Goal: Task Accomplishment & Management: Use online tool/utility

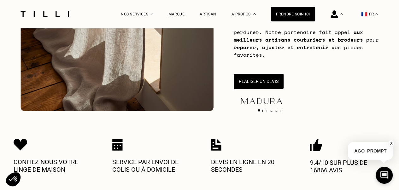
scroll to position [126, 0]
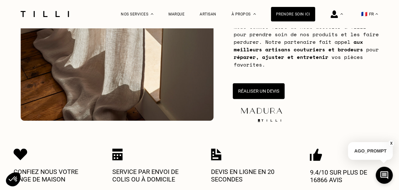
click at [258, 94] on button "Réaliser un devis" at bounding box center [259, 91] width 52 height 16
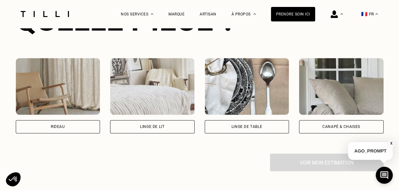
scroll to position [439, 0]
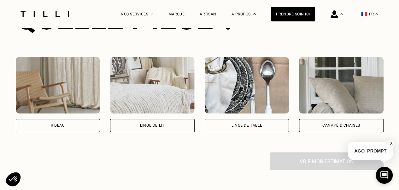
click at [56, 132] on div "Rideau" at bounding box center [58, 125] width 85 height 13
select select "FR"
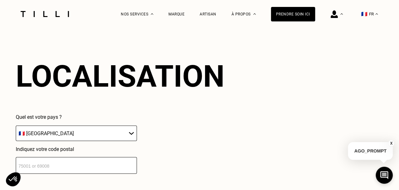
scroll to position [554, 0]
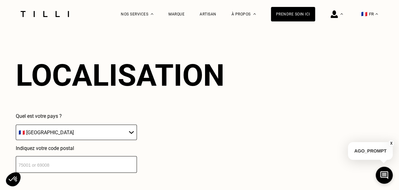
click at [44, 163] on input "number" at bounding box center [76, 164] width 121 height 17
type input "75015"
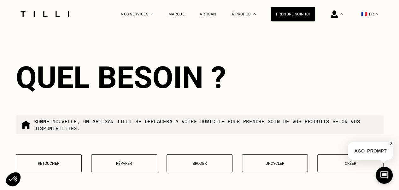
scroll to position [711, 0]
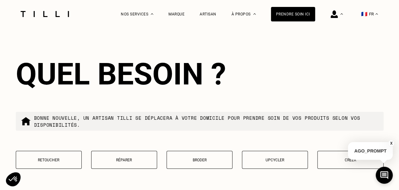
click at [50, 163] on p "Retoucher" at bounding box center [48, 160] width 59 height 4
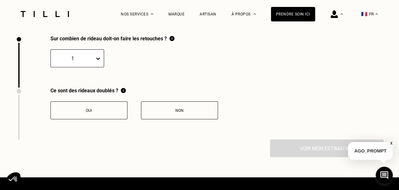
scroll to position [872, 0]
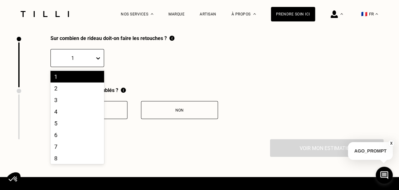
click at [85, 56] on div "1" at bounding box center [77, 58] width 54 height 18
click at [68, 118] on div "4" at bounding box center [77, 112] width 54 height 12
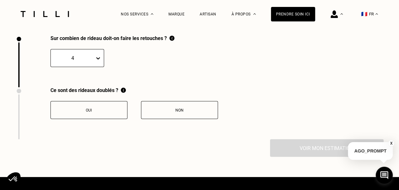
click at [161, 113] on div "Non" at bounding box center [180, 110] width 70 height 4
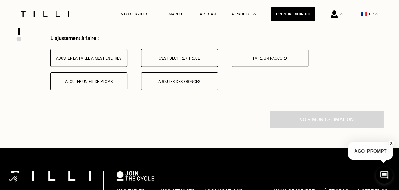
scroll to position [977, 0]
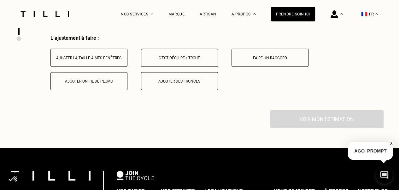
click at [94, 64] on button "Ajuster la taille à mes fenêtres" at bounding box center [88, 58] width 77 height 18
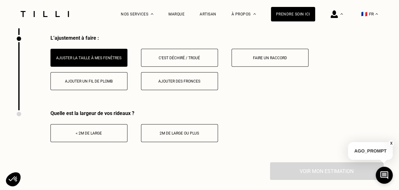
click at [86, 140] on button "< 2m de large" at bounding box center [88, 133] width 77 height 18
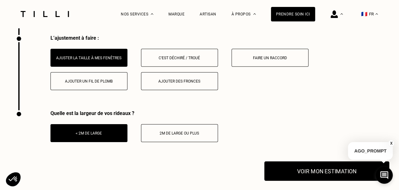
click at [296, 175] on button "Voir mon estimation" at bounding box center [326, 172] width 125 height 20
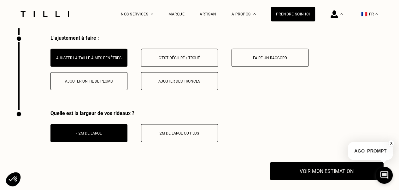
click at [392, 141] on button "X" at bounding box center [391, 143] width 6 height 7
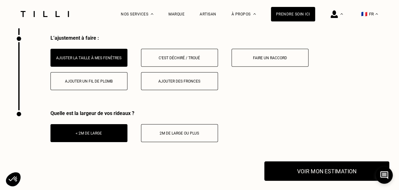
click at [325, 176] on button "Voir mon estimation" at bounding box center [326, 172] width 125 height 20
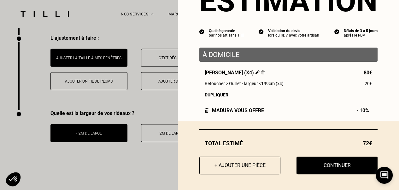
scroll to position [39, 0]
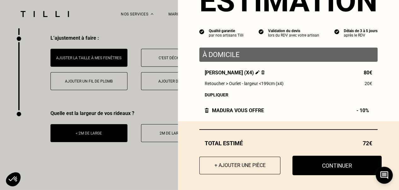
click at [322, 165] on button "Continuer" at bounding box center [337, 166] width 89 height 20
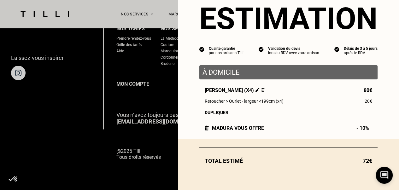
scroll to position [21, 0]
select select "FR"
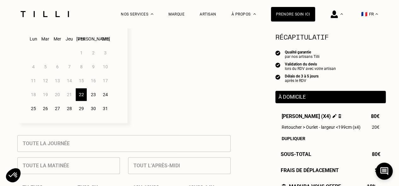
scroll to position [189, 0]
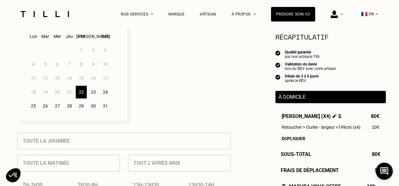
click at [32, 109] on div "25" at bounding box center [33, 105] width 11 height 13
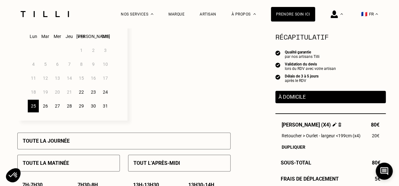
scroll to position [252, 0]
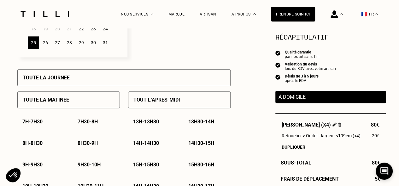
click at [30, 123] on p "7h - 7h30" at bounding box center [32, 121] width 20 height 6
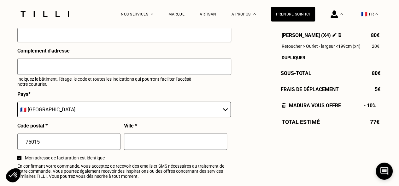
scroll to position [707, 0]
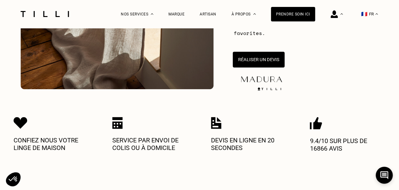
click at [248, 60] on button "Réaliser un devis" at bounding box center [259, 60] width 52 height 16
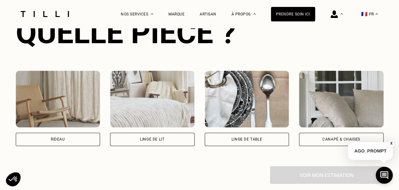
scroll to position [470, 0]
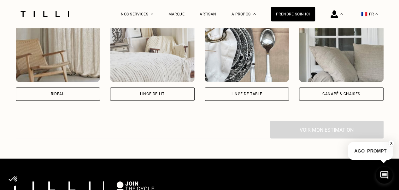
click at [52, 94] on div "Rideau" at bounding box center [58, 93] width 85 height 13
select select "FR"
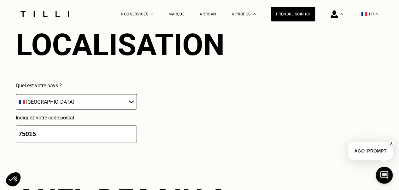
scroll to position [617, 0]
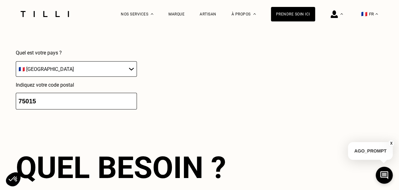
click at [40, 104] on input "75015" at bounding box center [76, 101] width 121 height 17
drag, startPoint x: 40, startPoint y: 104, endPoint x: 0, endPoint y: 101, distance: 40.5
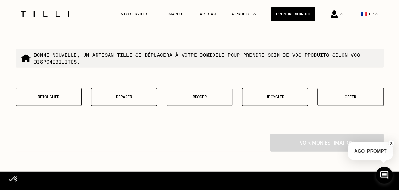
type input "91600"
click at [57, 105] on button "Retoucher" at bounding box center [49, 97] width 66 height 18
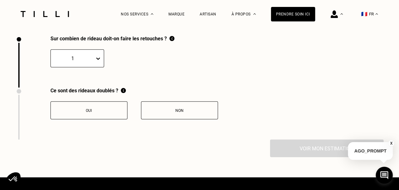
scroll to position [872, 0]
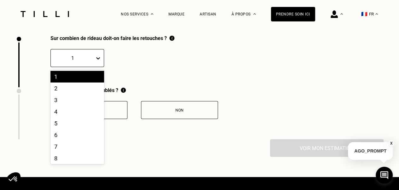
click at [80, 62] on div at bounding box center [73, 58] width 38 height 7
click at [65, 115] on div "4" at bounding box center [77, 112] width 54 height 12
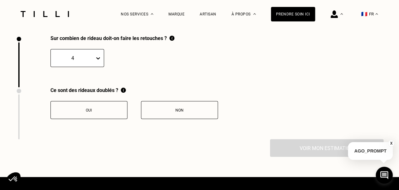
click at [178, 119] on button "Non" at bounding box center [179, 110] width 77 height 18
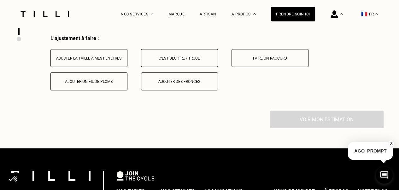
scroll to position [977, 0]
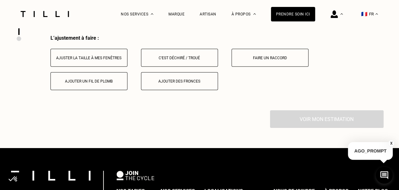
click at [83, 60] on div "Ajuster la taille à mes fenêtres" at bounding box center [89, 58] width 70 height 4
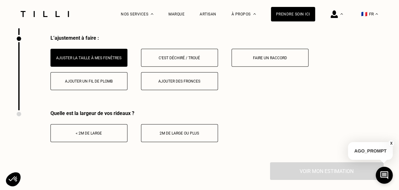
click at [92, 132] on button "< 2m de large" at bounding box center [88, 133] width 77 height 18
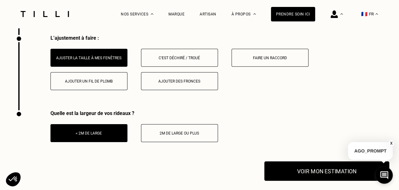
click at [315, 171] on button "Voir mon estimation" at bounding box center [326, 172] width 125 height 20
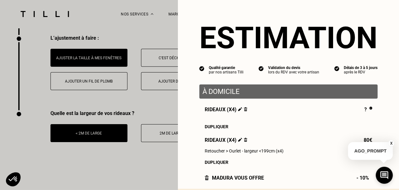
click at [391, 142] on button "X" at bounding box center [391, 143] width 6 height 7
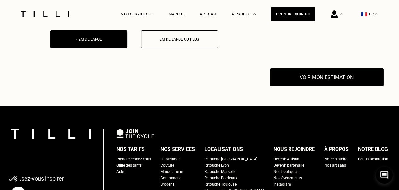
scroll to position [1072, 0]
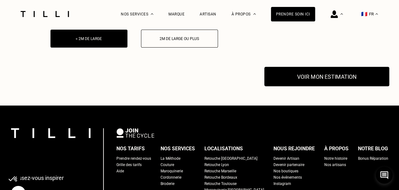
click at [327, 76] on button "Voir mon estimation" at bounding box center [326, 77] width 125 height 20
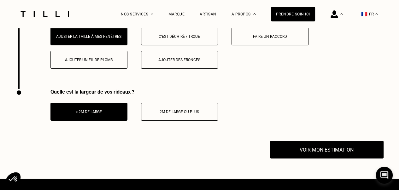
scroll to position [1009, 0]
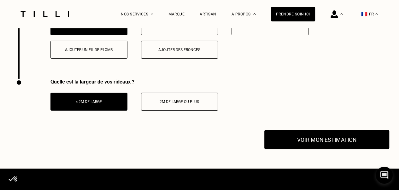
click at [309, 150] on button "Voir mon estimation" at bounding box center [326, 140] width 125 height 20
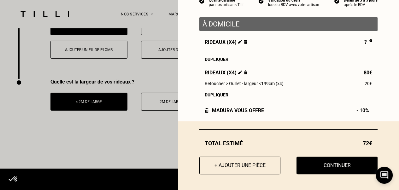
scroll to position [70, 0]
